Goal: Task Accomplishment & Management: Use online tool/utility

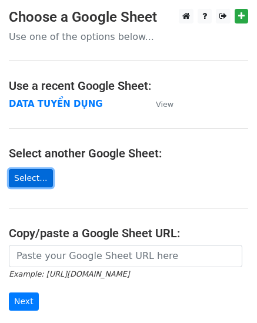
click at [32, 179] on link "Select..." at bounding box center [31, 178] width 44 height 18
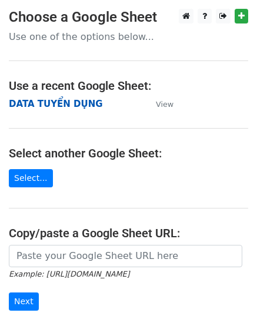
click at [55, 102] on strong "DATA TUYỂN DỤNG" at bounding box center [56, 104] width 94 height 11
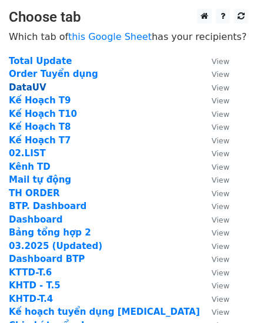
click at [26, 90] on strong "DataUV" at bounding box center [28, 87] width 38 height 11
click at [27, 90] on strong "DataUV" at bounding box center [28, 87] width 38 height 11
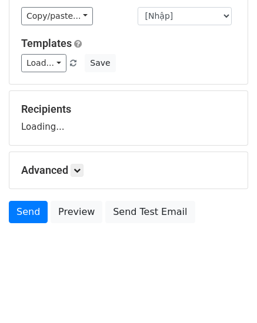
scroll to position [28, 0]
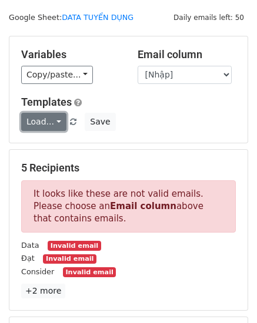
click at [43, 126] on link "Load..." at bounding box center [43, 122] width 45 height 18
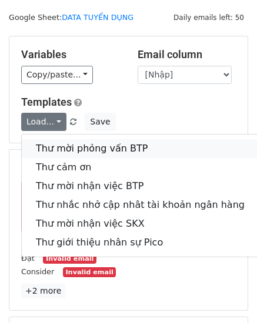
click at [58, 148] on link "Thư mời phỏng vấn BTP" at bounding box center [140, 148] width 237 height 19
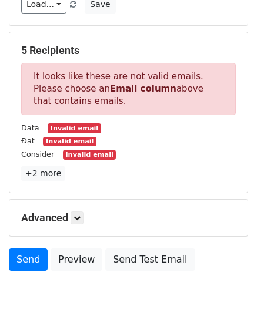
scroll to position [193, 0]
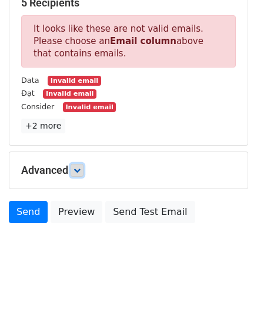
click at [78, 170] on icon at bounding box center [76, 170] width 7 height 7
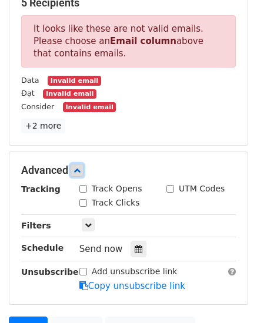
click at [78, 170] on icon at bounding box center [76, 170] width 7 height 7
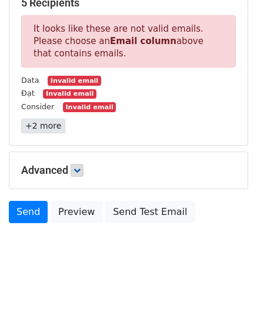
click at [39, 130] on link "+2 more" at bounding box center [43, 126] width 44 height 15
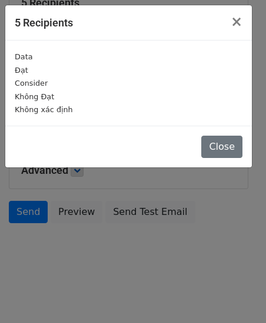
click at [23, 72] on small "Đạt" at bounding box center [22, 70] width 14 height 9
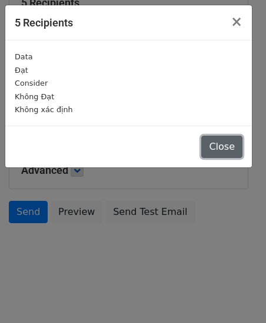
click at [225, 145] on button "Close" at bounding box center [221, 147] width 41 height 22
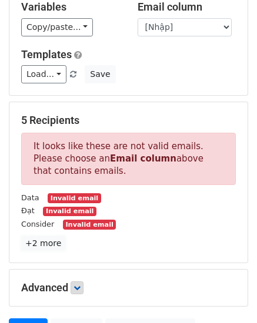
scroll to position [0, 0]
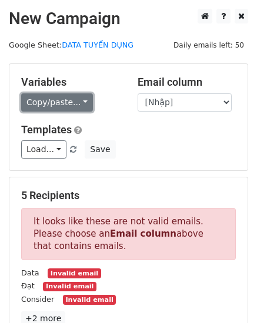
click at [57, 100] on link "Copy/paste..." at bounding box center [57, 102] width 72 height 18
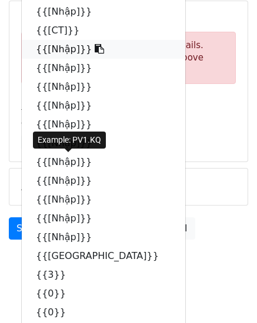
scroll to position [218, 0]
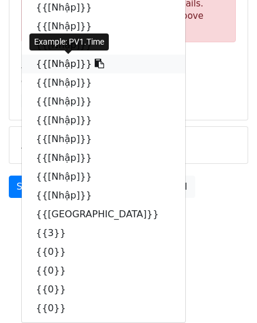
click at [50, 66] on link "{{[Nhập]}}" at bounding box center [103, 64] width 163 height 19
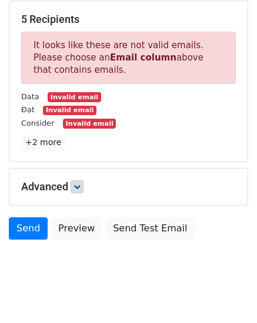
scroll to position [193, 0]
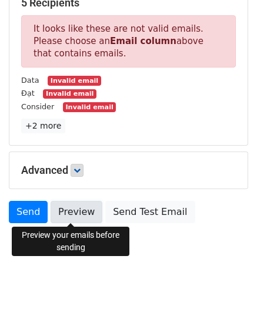
click at [76, 209] on link "Preview" at bounding box center [77, 212] width 52 height 22
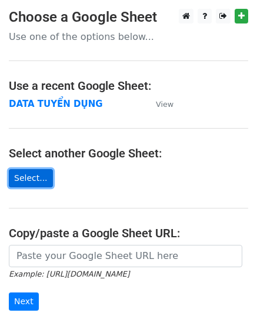
click at [31, 179] on link "Select..." at bounding box center [31, 178] width 44 height 18
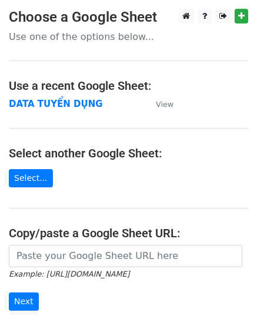
click at [91, 166] on main "Choose a Google Sheet Use one of the options below... Use a recent Google Sheet…" at bounding box center [128, 191] width 257 height 365
click at [63, 103] on strong "DATA TUYỂN DỤNG" at bounding box center [56, 104] width 94 height 11
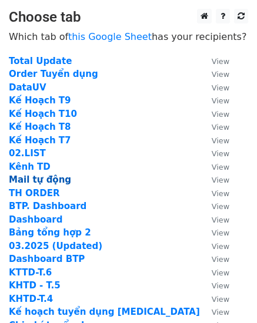
click at [45, 180] on strong "Mail tự động" at bounding box center [40, 180] width 62 height 11
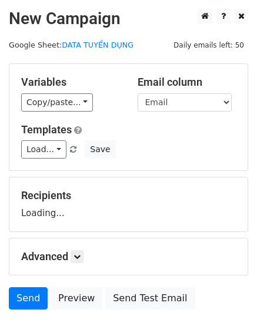
scroll to position [59, 0]
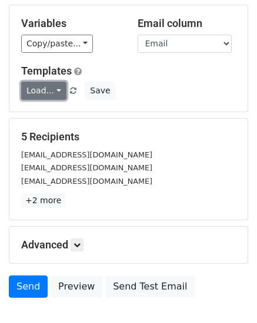
click at [42, 92] on link "Load..." at bounding box center [43, 91] width 45 height 18
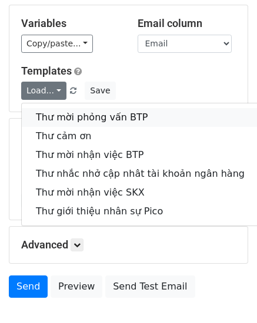
click at [46, 118] on link "Thư mời phỏng vấn BTP" at bounding box center [140, 117] width 237 height 19
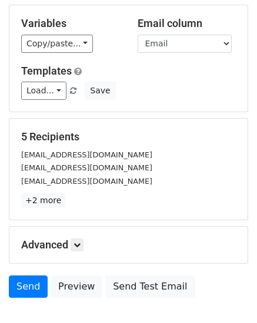
scroll to position [118, 0]
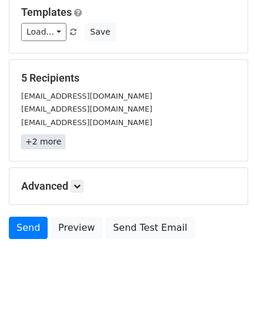
click at [46, 142] on link "+2 more" at bounding box center [43, 142] width 44 height 15
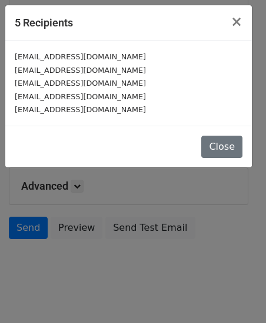
click at [107, 190] on div "5 Recipients × cloudypham12@gmail.com thanhvip2042000@gmail.com lethiphuong1010…" at bounding box center [133, 161] width 266 height 323
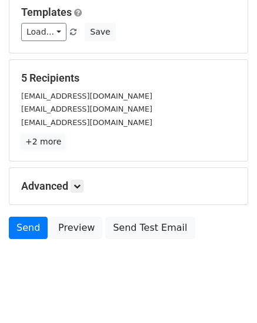
scroll to position [133, 0]
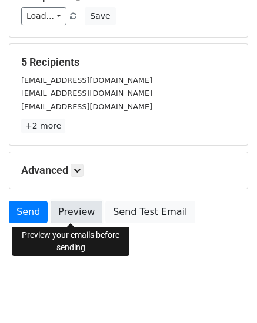
click at [66, 210] on link "Preview" at bounding box center [77, 212] width 52 height 22
click at [67, 215] on link "Preview" at bounding box center [77, 212] width 52 height 22
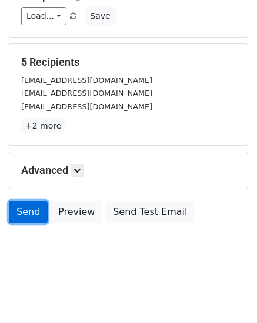
click at [23, 215] on link "Send" at bounding box center [28, 212] width 39 height 22
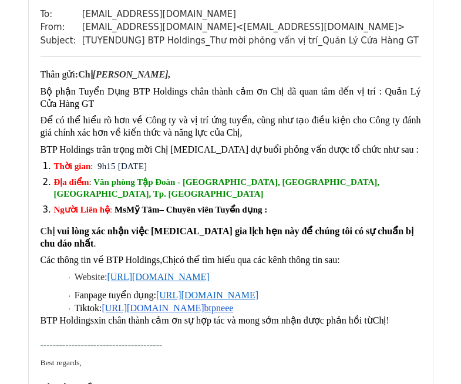
scroll to position [176, 0]
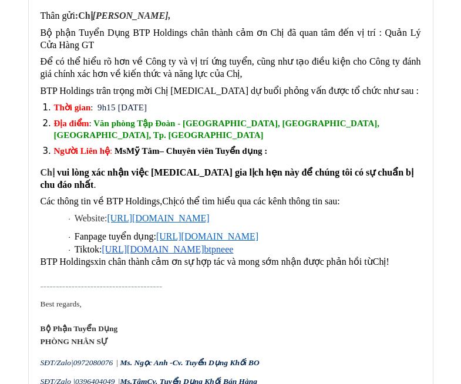
click at [281, 152] on li "Người Liên hệ : Ms Mỹ Tâm – Chuyên viên Tuyển dụng :" at bounding box center [237, 152] width 367 height 12
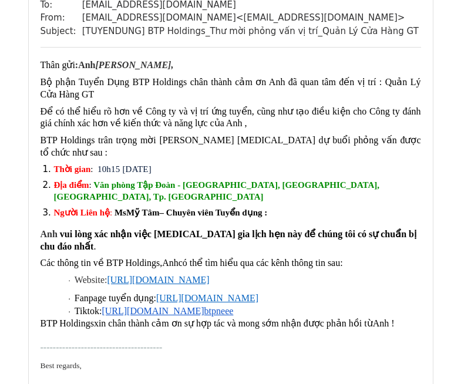
scroll to position [882, 0]
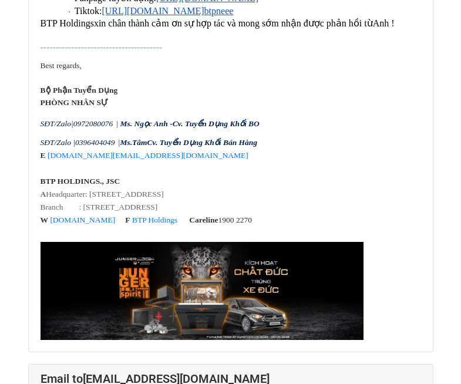
scroll to position [2233, 0]
